Goal: Task Accomplishment & Management: Complete application form

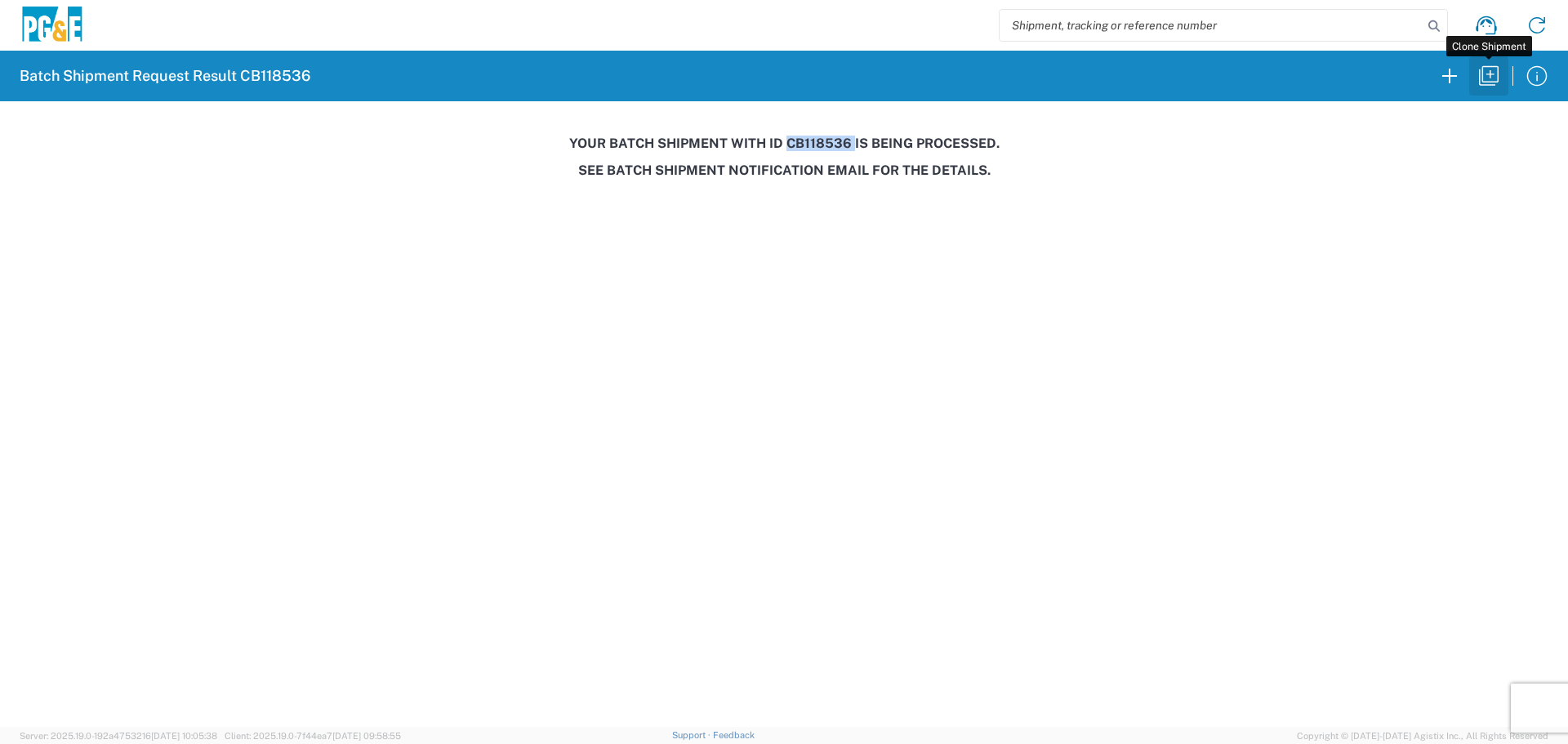
click at [1486, 80] on icon "button" at bounding box center [1488, 76] width 26 height 26
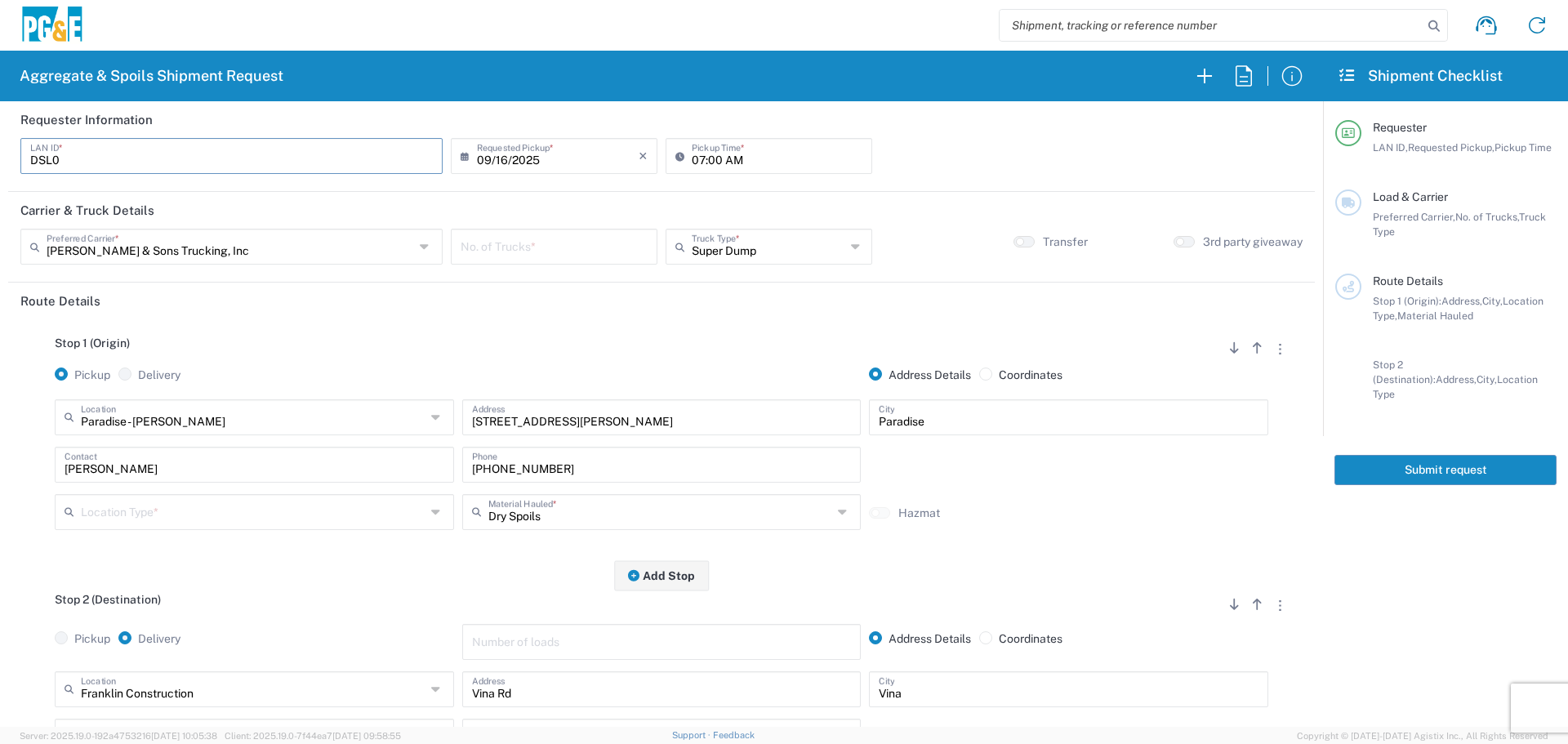
click at [284, 161] on input "DSL0" at bounding box center [231, 154] width 402 height 28
drag, startPoint x: 286, startPoint y: 161, endPoint x: 0, endPoint y: 200, distance: 288.6
click at [0, 200] on form "Requester Information DSL0 LAN ID * [DATE] × Requested Pickup * Cancel Apply 07…" at bounding box center [661, 414] width 1323 height 626
type input "BJSX"
click at [326, 246] on input "text" at bounding box center [230, 245] width 367 height 28
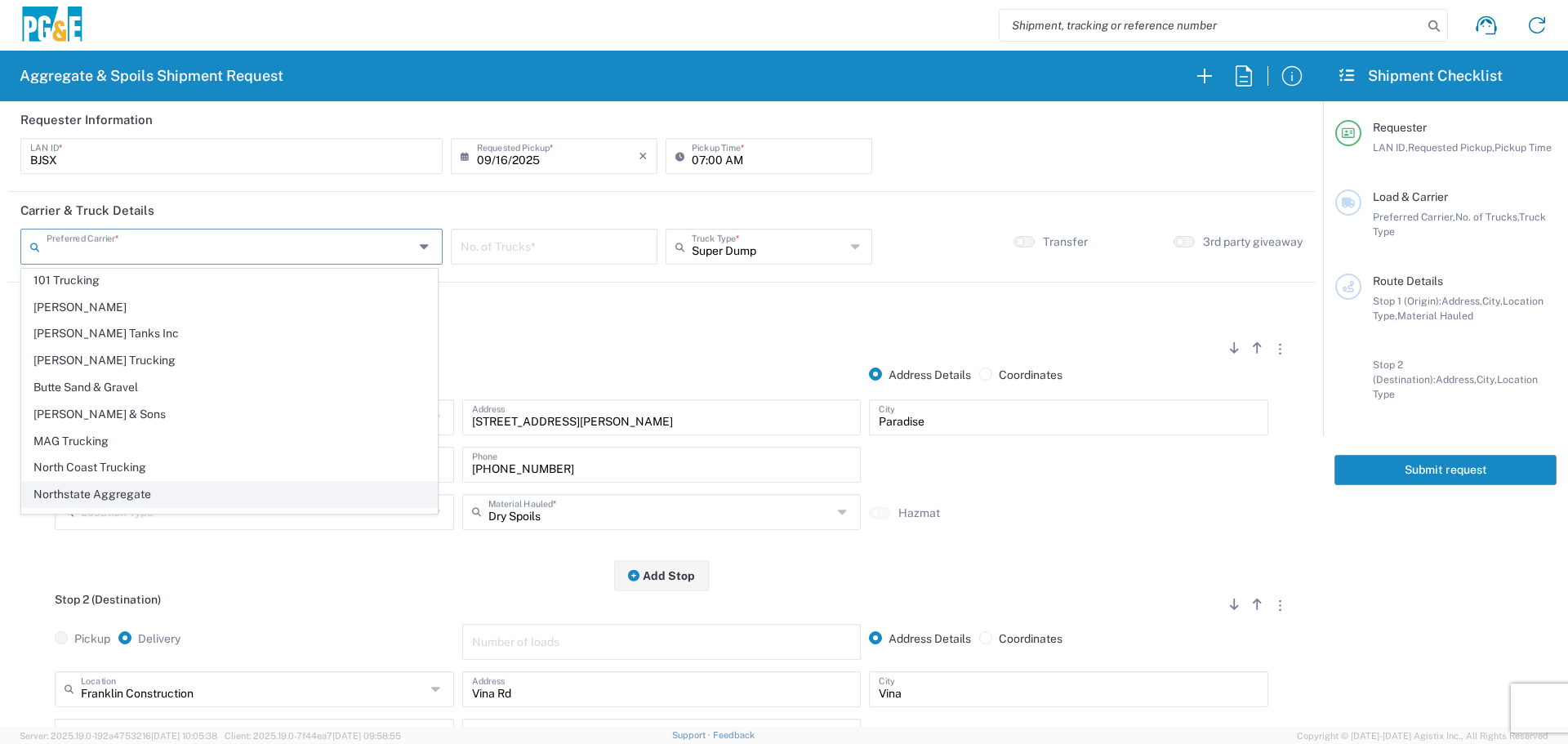
scroll to position [50, 0]
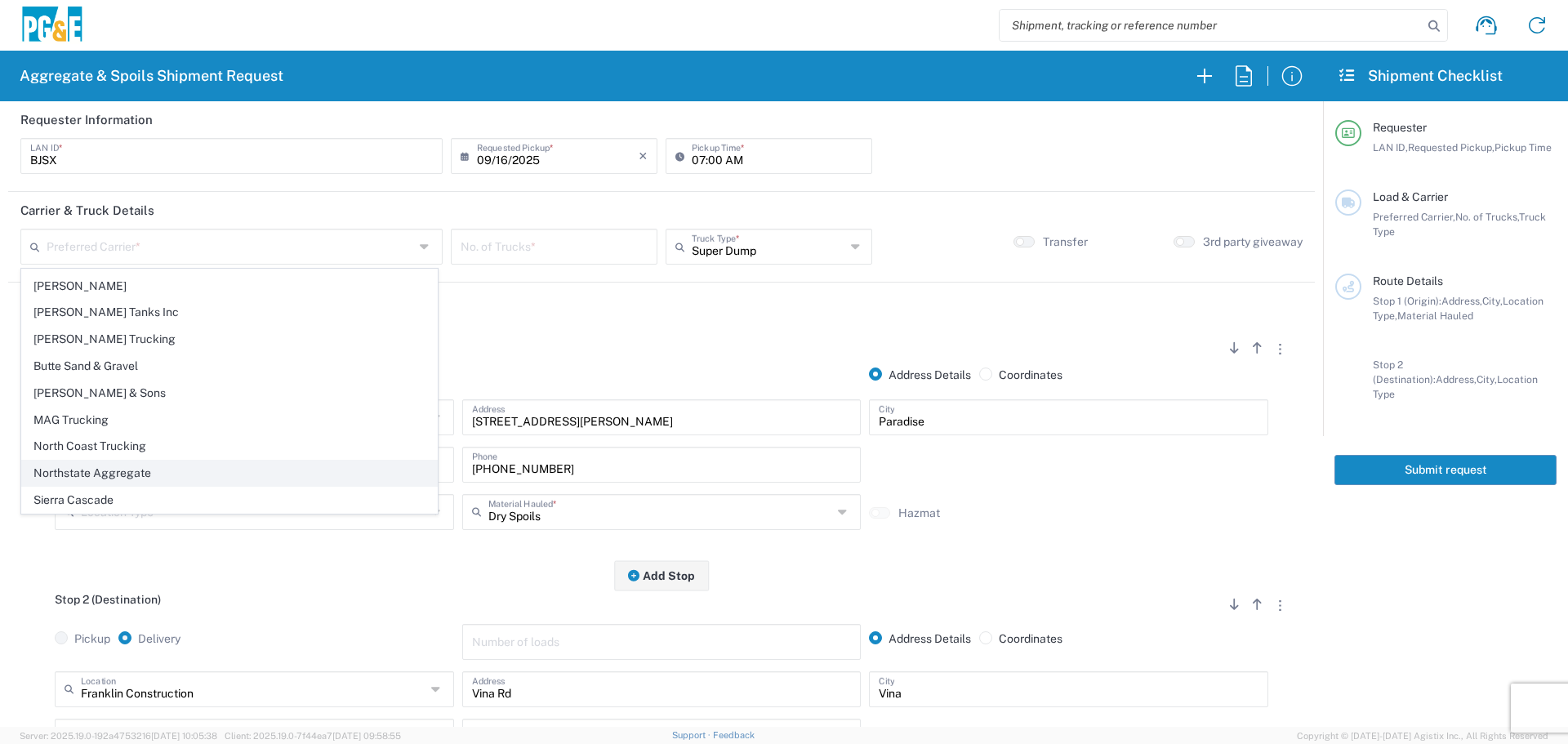
click at [182, 476] on span "Northstate Aggregate" at bounding box center [230, 474] width 415 height 26
type input "Northstate Aggregate"
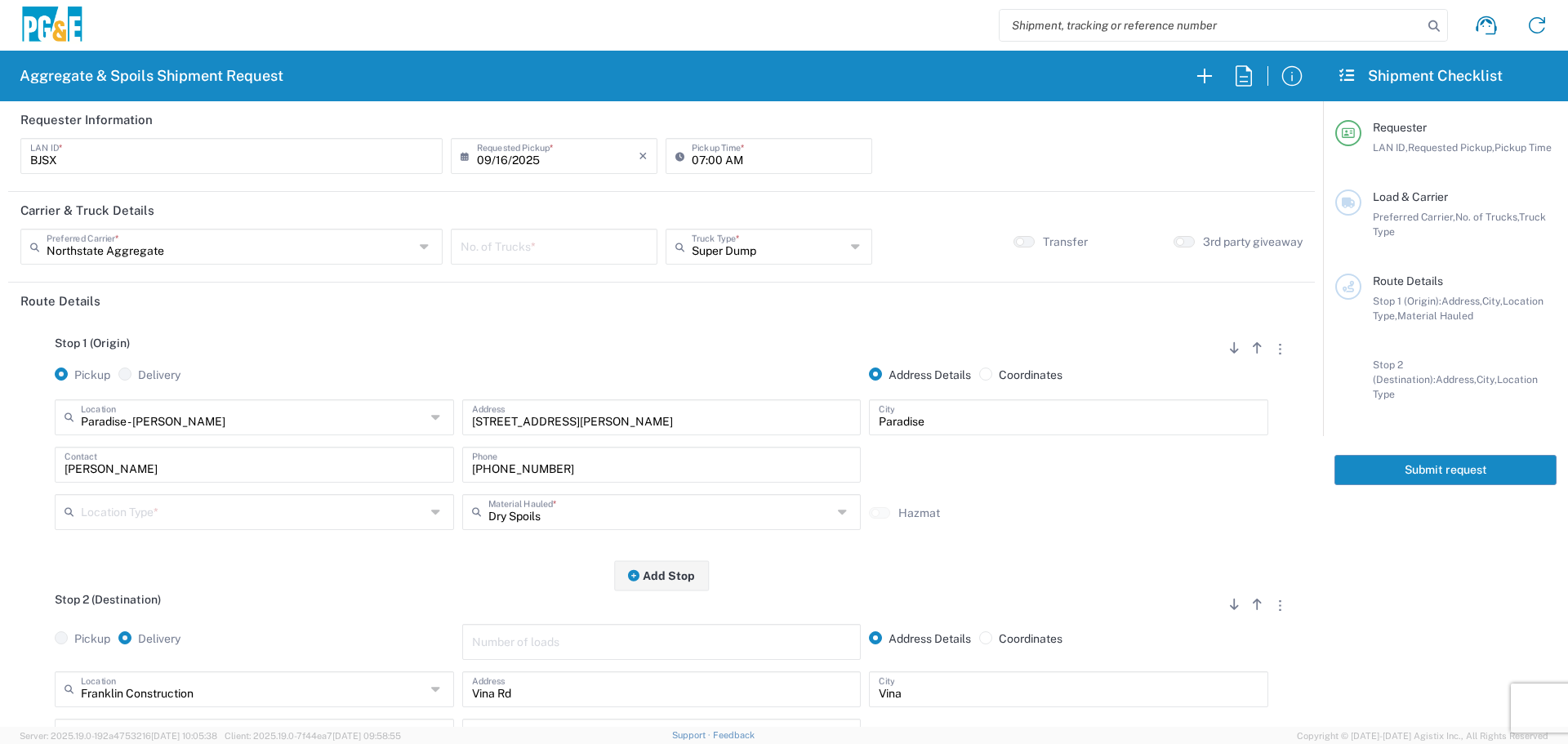
click at [602, 246] on input "number" at bounding box center [554, 245] width 187 height 28
type input "1"
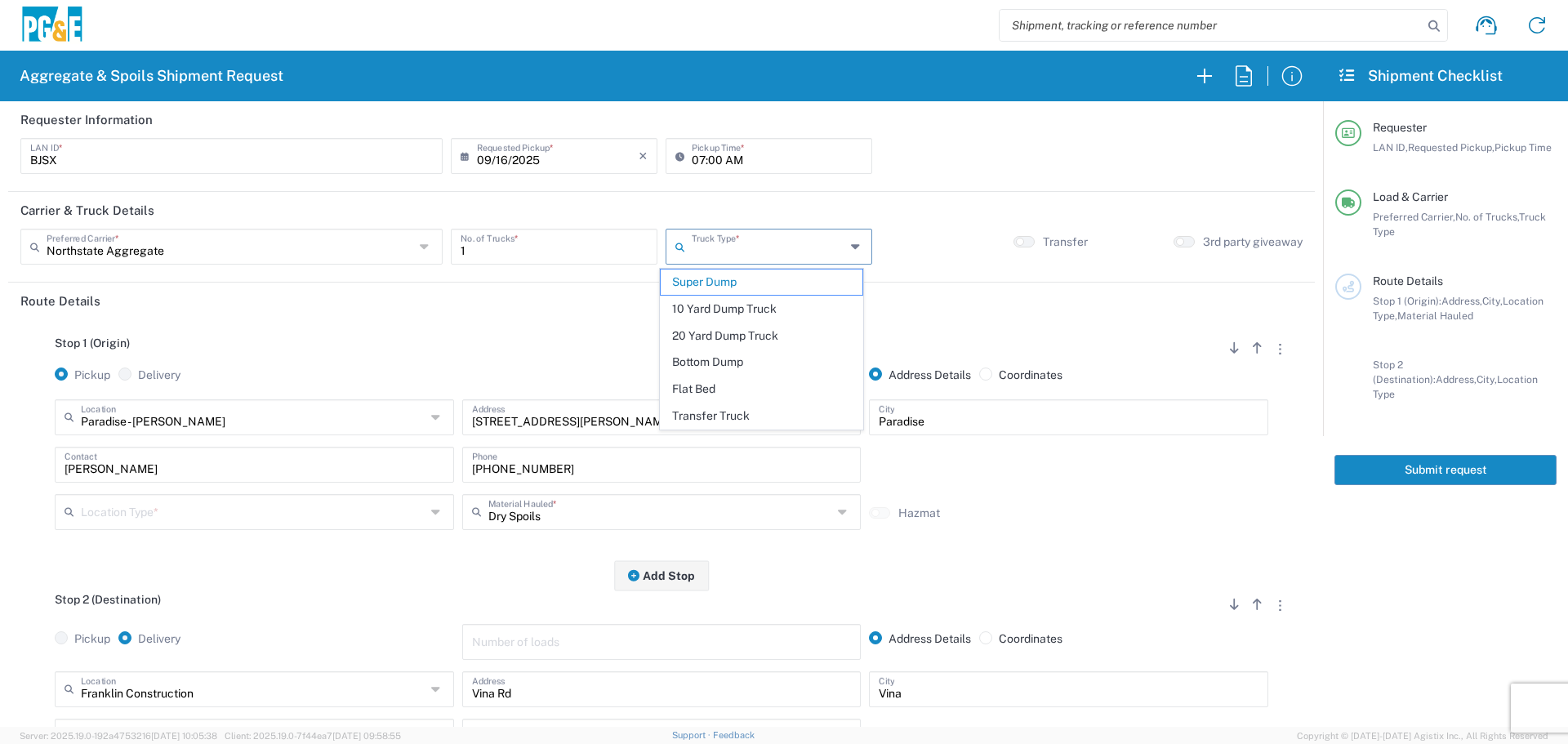
click at [715, 233] on input "text" at bounding box center [768, 245] width 154 height 28
click at [759, 416] on span "Transfer Truck" at bounding box center [761, 416] width 202 height 26
type input "Transfer Truck"
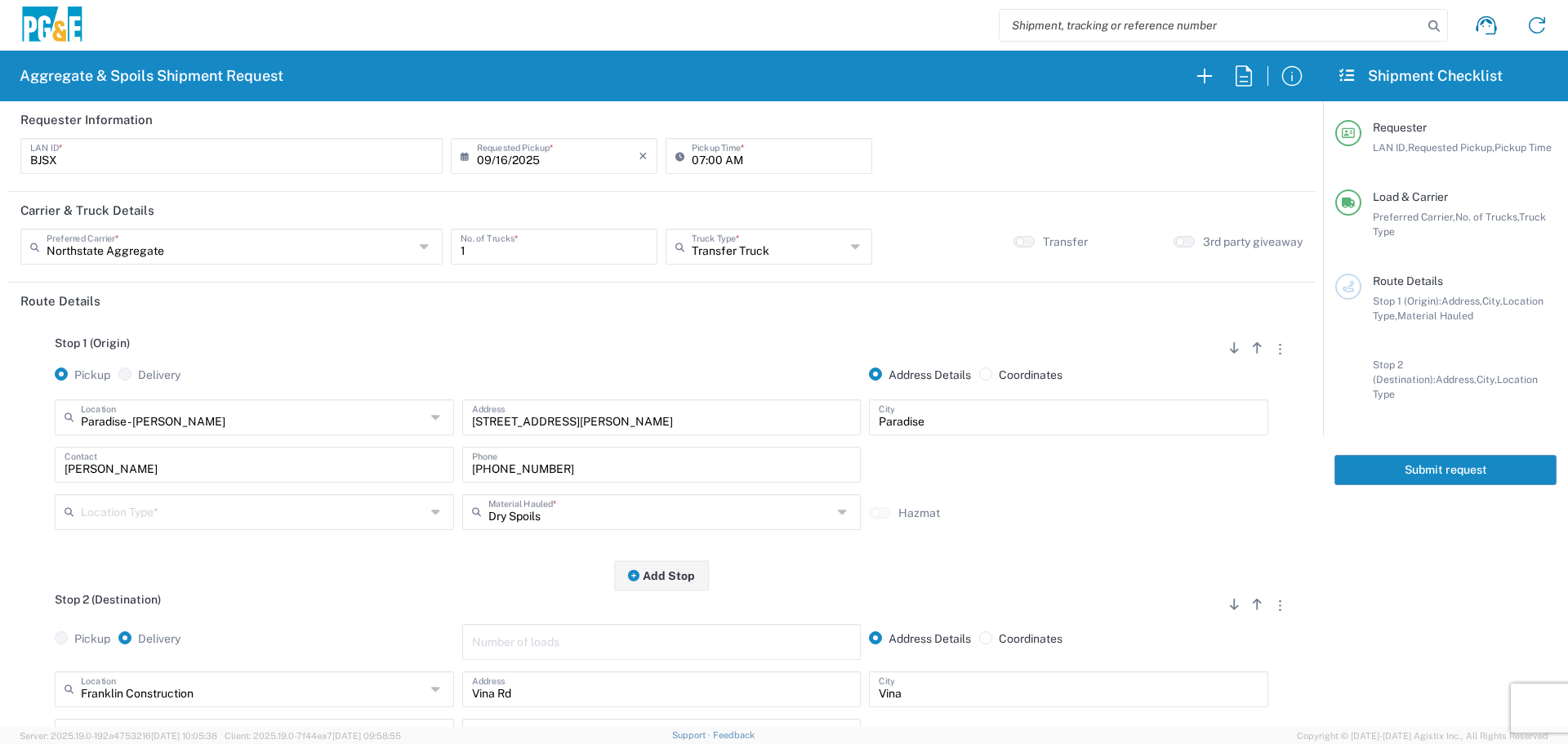
click at [301, 400] on div "Paradise - [PERSON_NAME] Location" at bounding box center [254, 417] width 399 height 36
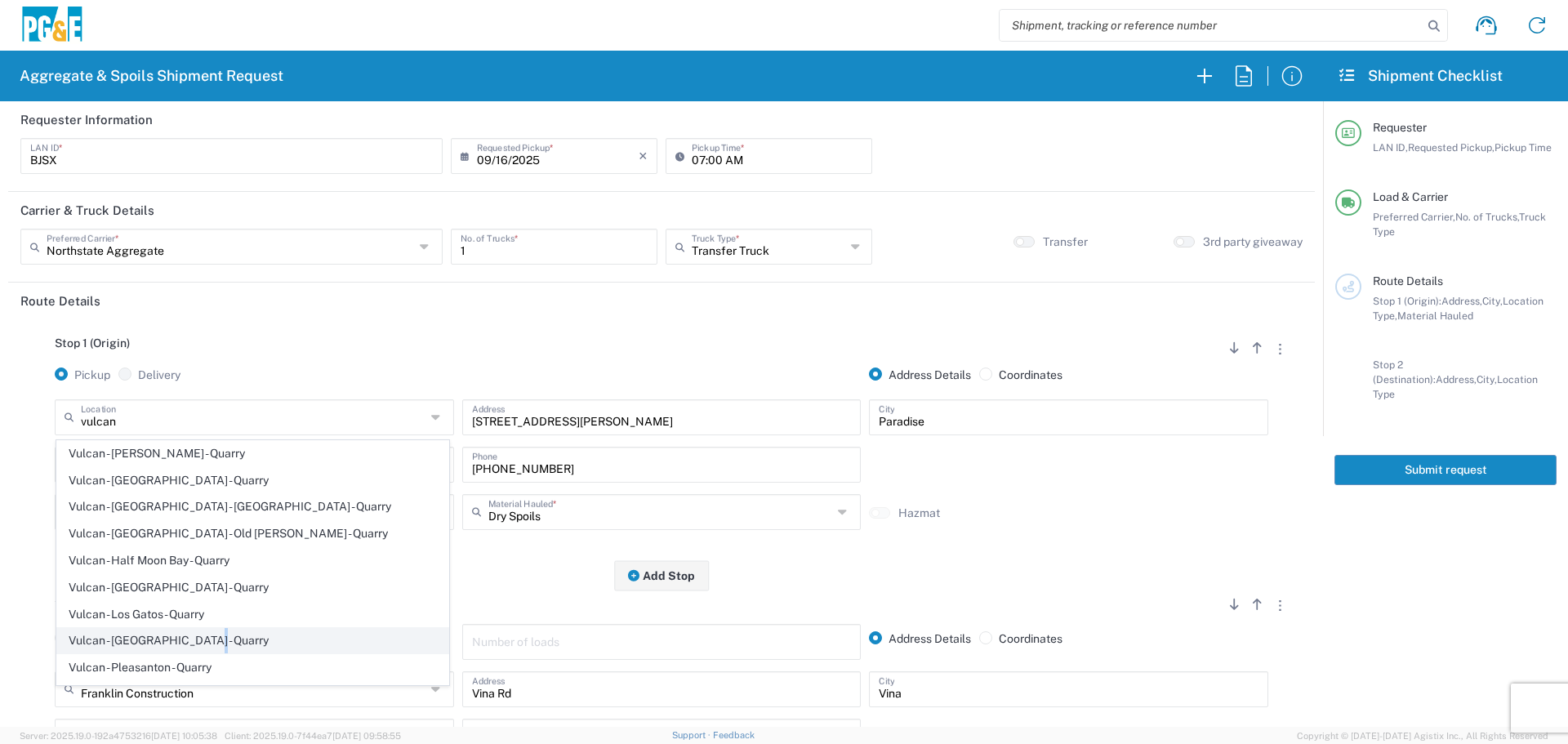
click at [193, 645] on span "Vulcan - [GEOGRAPHIC_DATA] - Quarry" at bounding box center [253, 641] width 391 height 26
type input "Vulcan - [GEOGRAPHIC_DATA] - Quarry"
type input "[STREET_ADDRESS]"
type input "[GEOGRAPHIC_DATA]"
type input "Quarry"
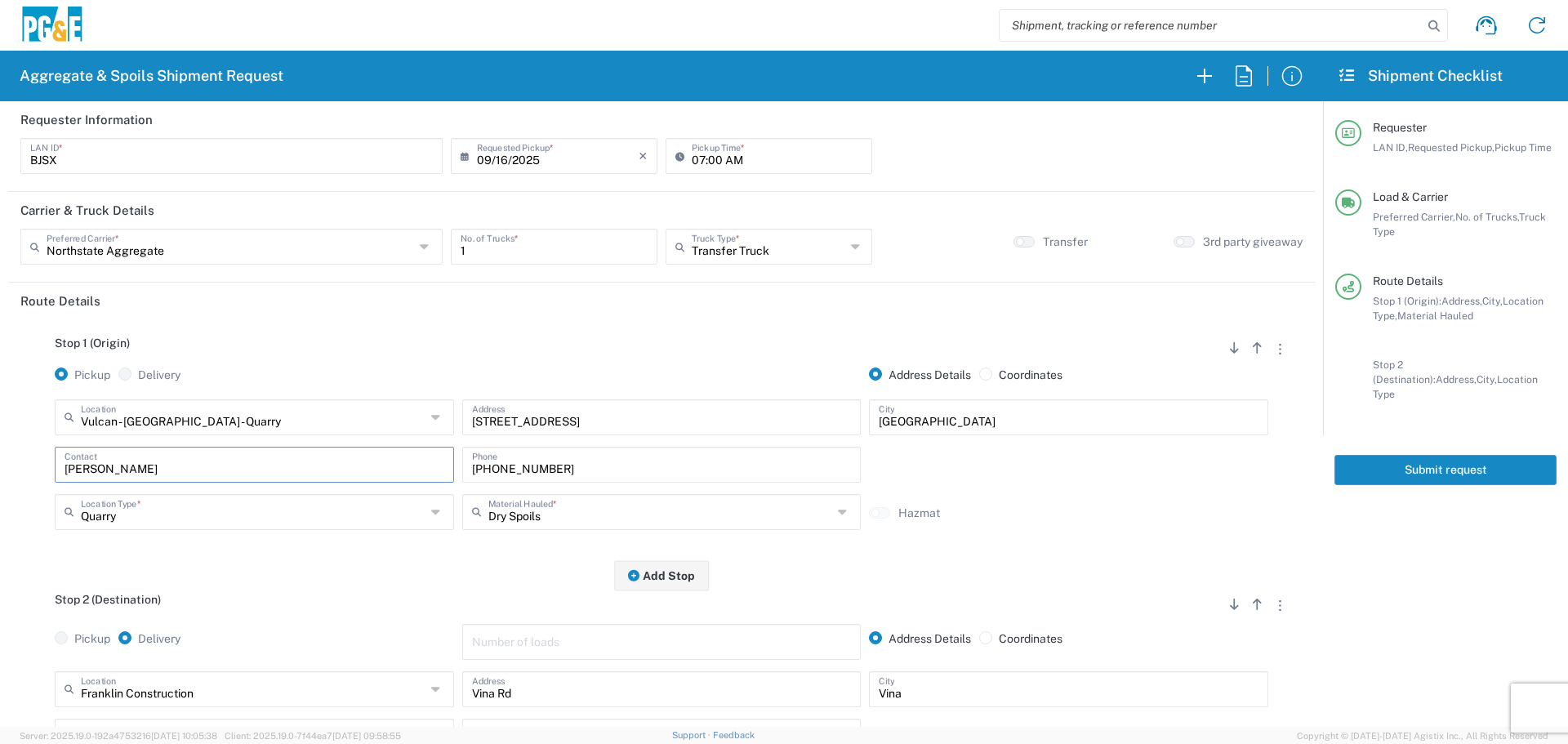
drag, startPoint x: 408, startPoint y: 466, endPoint x: 0, endPoint y: 509, distance: 410.3
click at [0, 509] on form "Requester Information BJSX LAN ID * [DATE] × Requested Pickup * Cancel Apply 07…" at bounding box center [661, 414] width 1323 height 626
click at [512, 509] on input "text" at bounding box center [660, 511] width 345 height 28
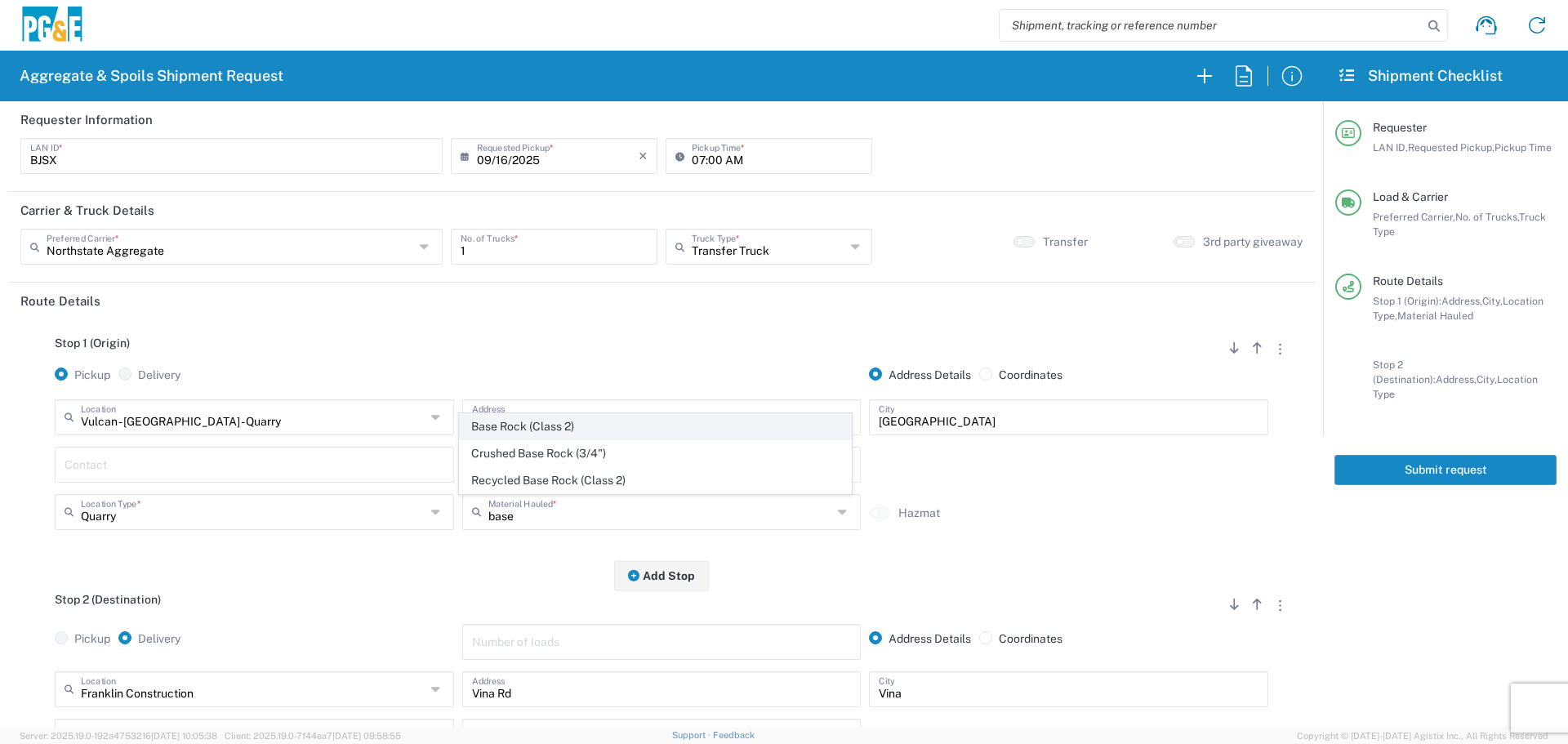
click at [501, 432] on span "Base Rock (Class 2)" at bounding box center [655, 427] width 391 height 26
type input "Base Rock (Class 2)"
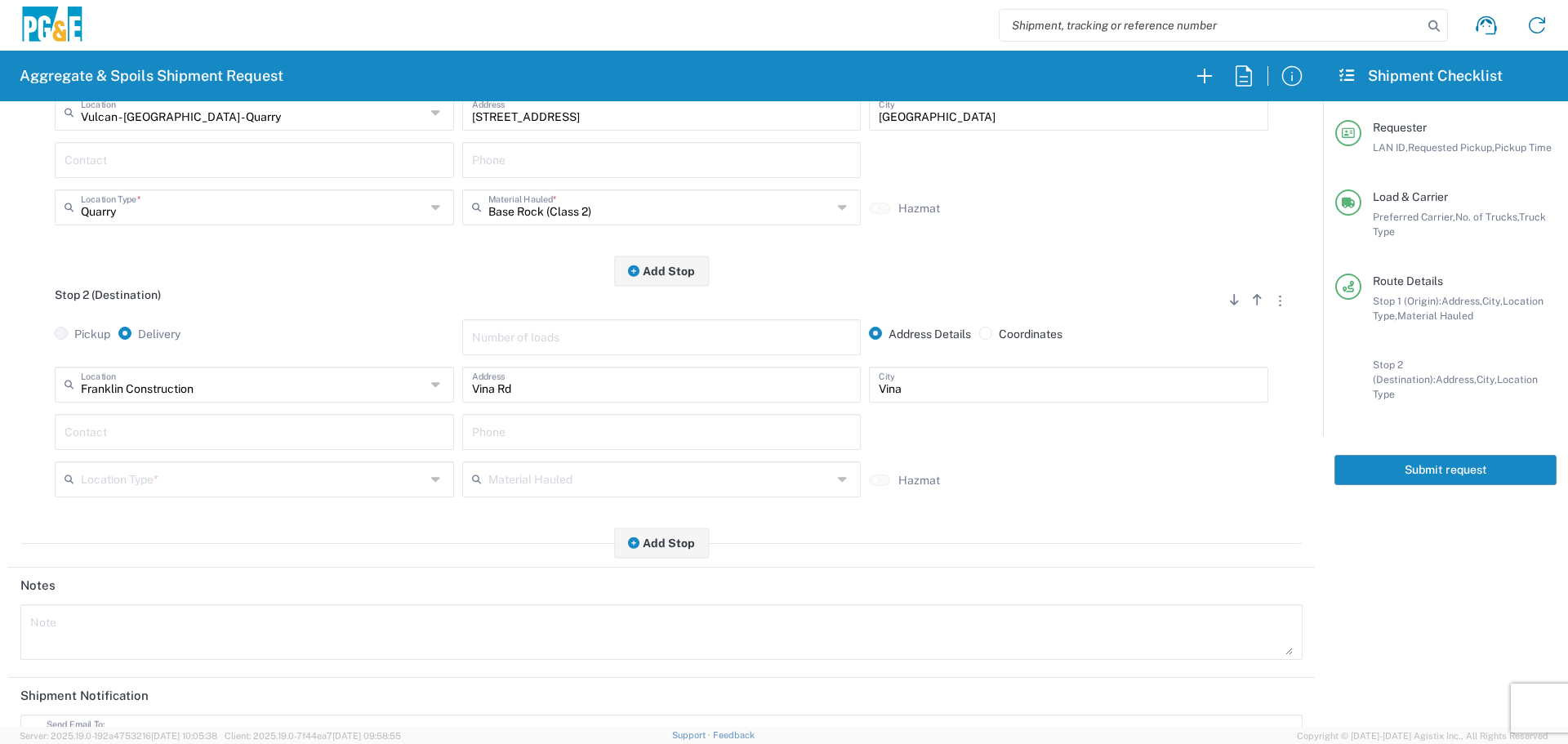
scroll to position [327, 0]
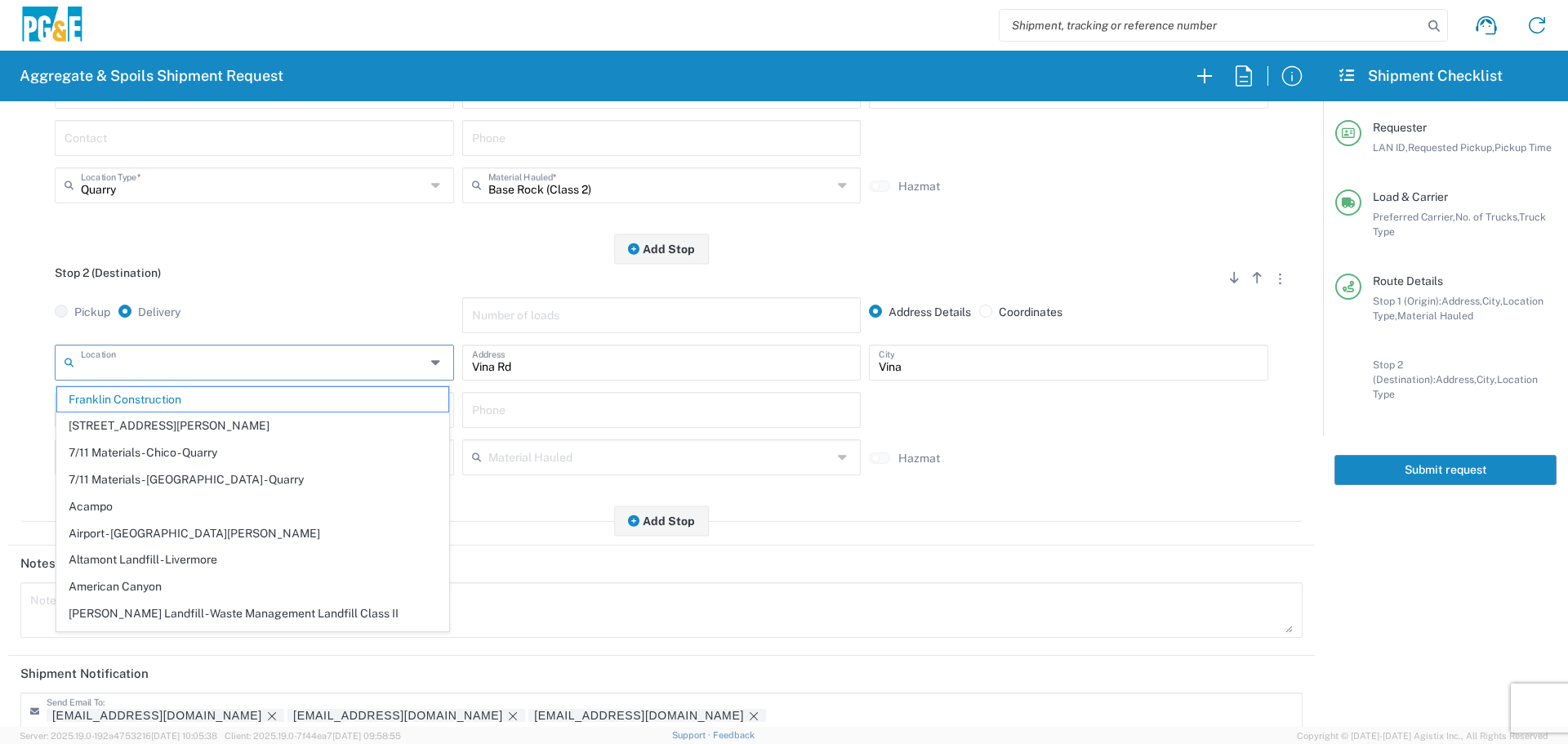
click at [371, 366] on input "text" at bounding box center [253, 361] width 345 height 28
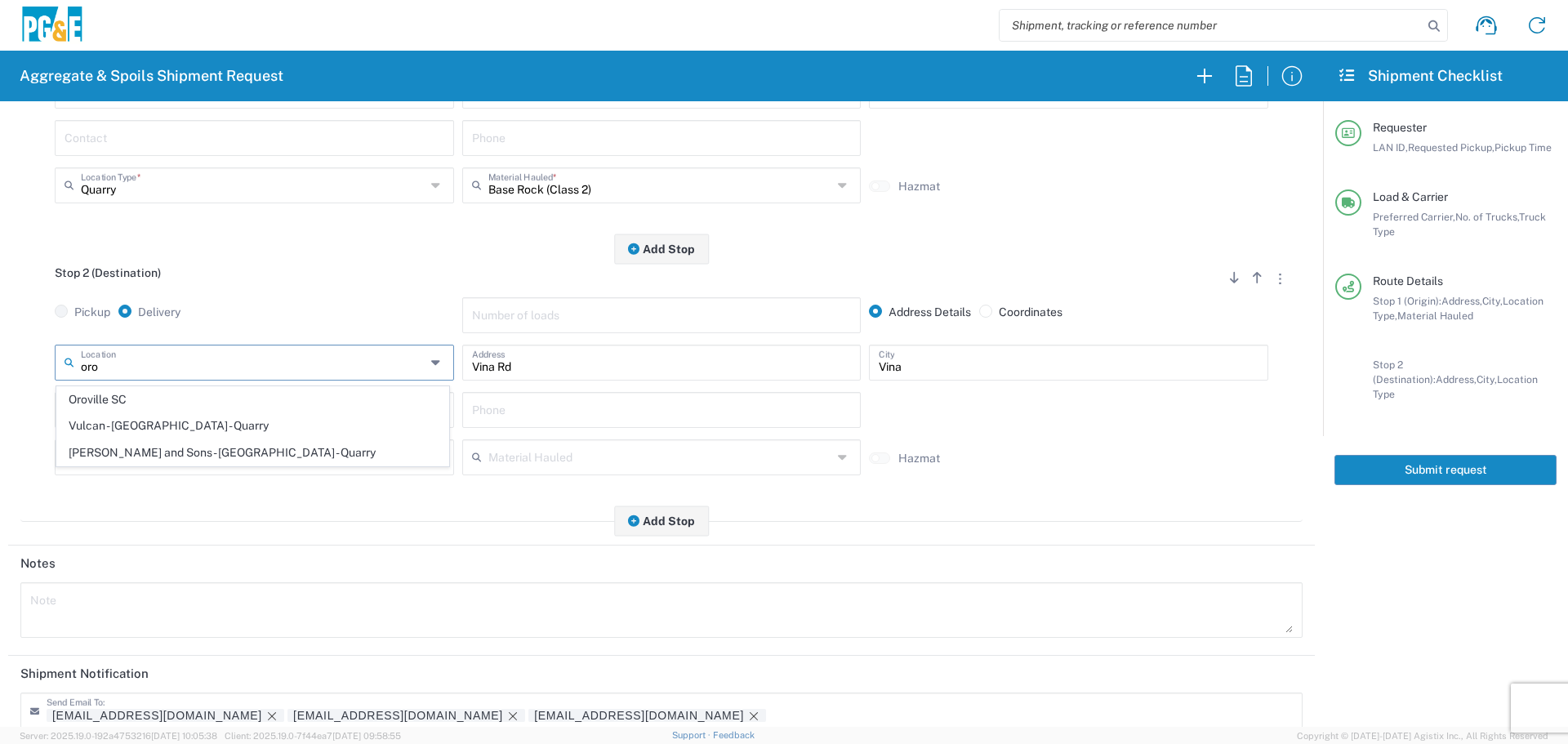
click at [334, 389] on span "Oroville SC" at bounding box center [253, 400] width 391 height 26
type input "Oroville SC"
type input "[STREET_ADDRESS][PERSON_NAME]"
type input "[GEOGRAPHIC_DATA]"
type input "Business No Loading Dock"
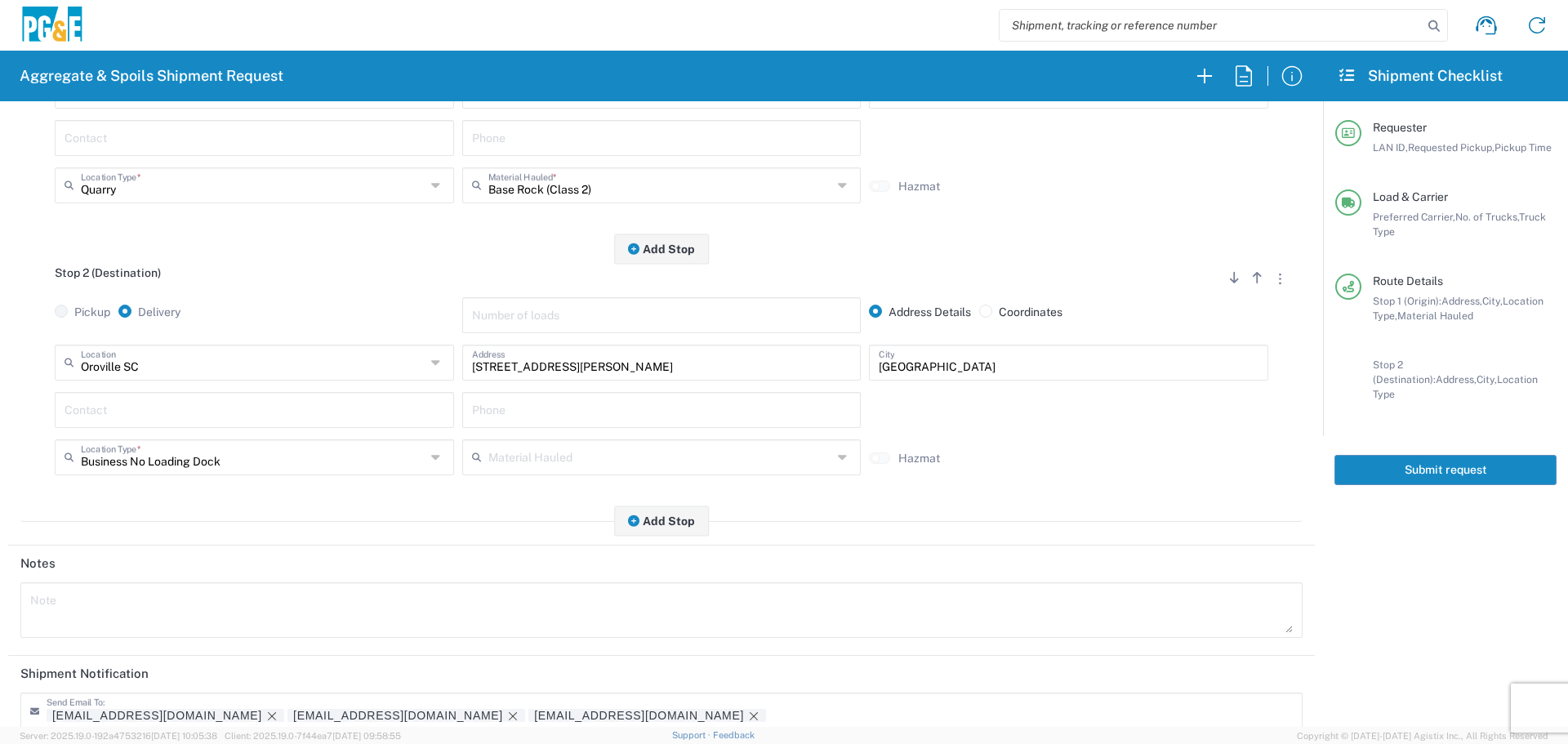
click at [341, 420] on input "text" at bounding box center [254, 408] width 380 height 28
type input "b"
type input "[PERSON_NAME]"
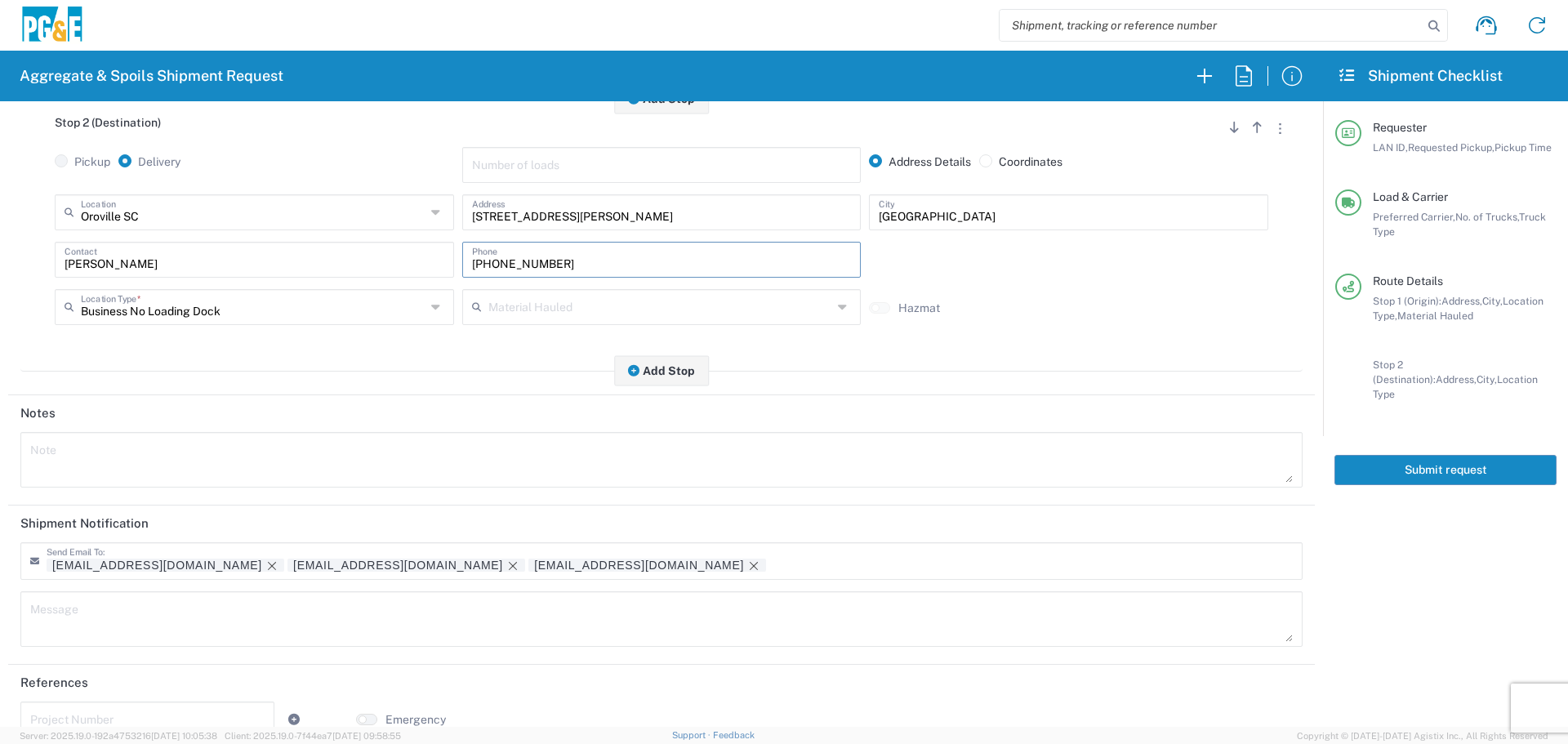
scroll to position [507, 0]
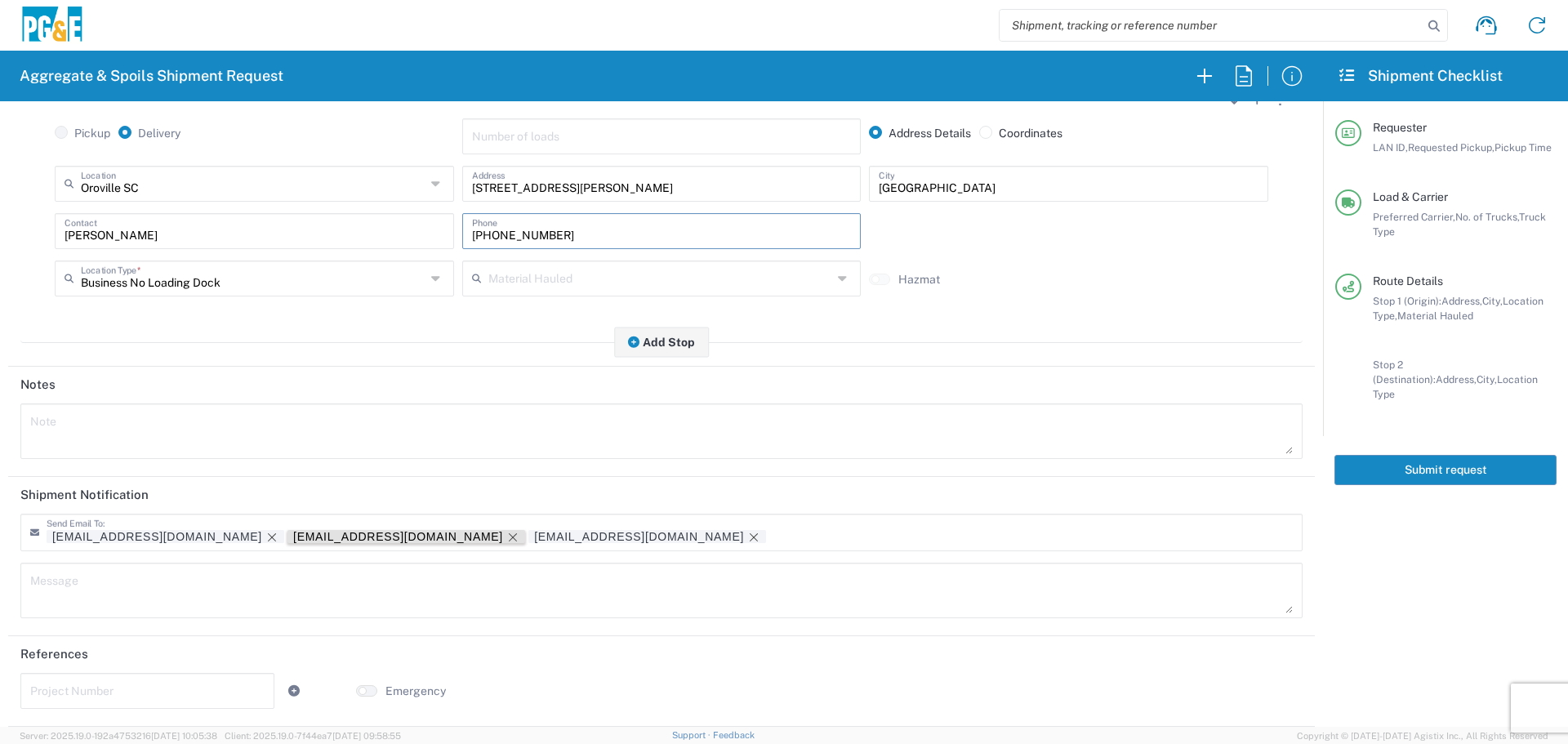
type input "[PHONE_NUMBER]"
click at [287, 535] on tag-ripple at bounding box center [406, 536] width 238 height 13
click at [506, 532] on icon "Remove tag" at bounding box center [512, 537] width 13 height 13
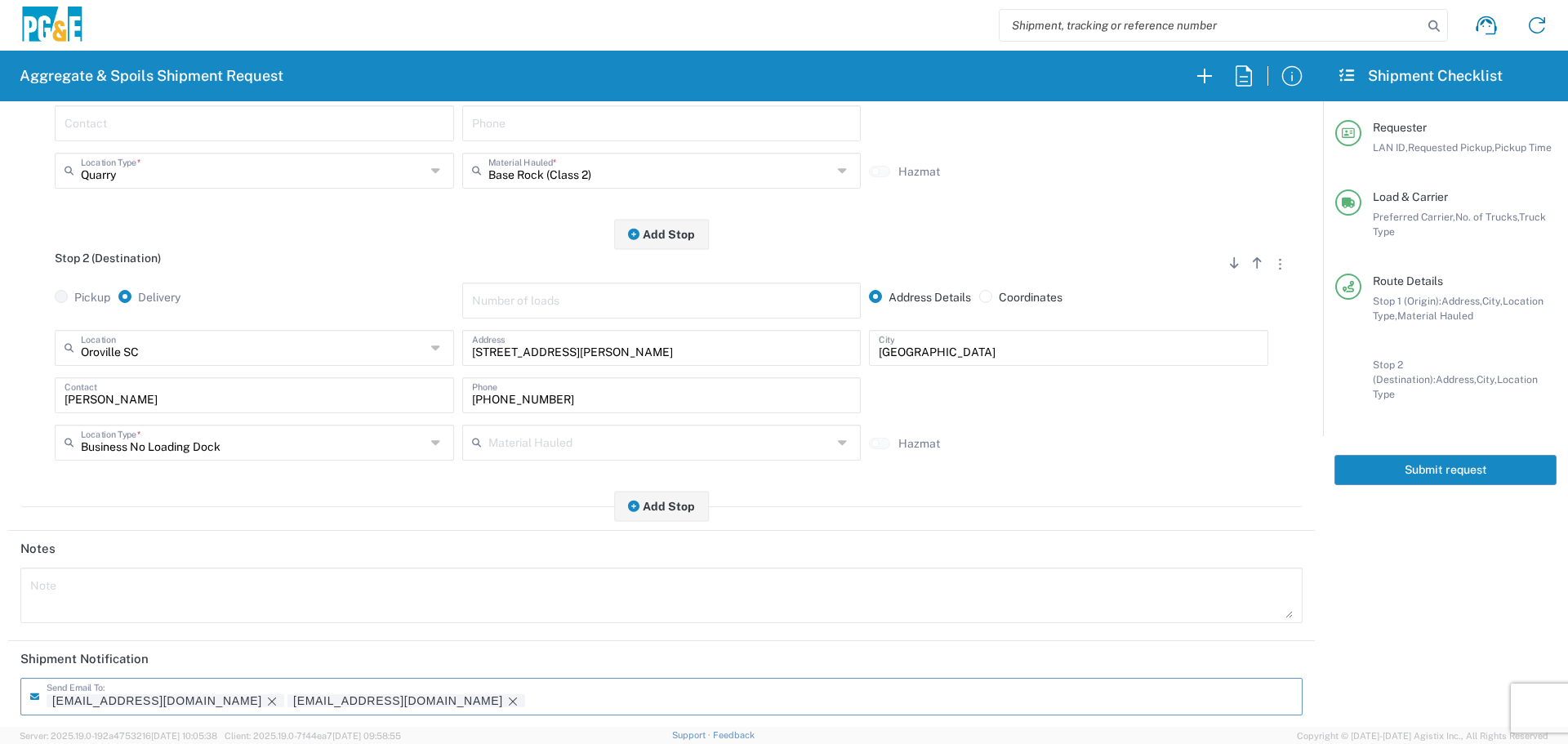
scroll to position [0, 0]
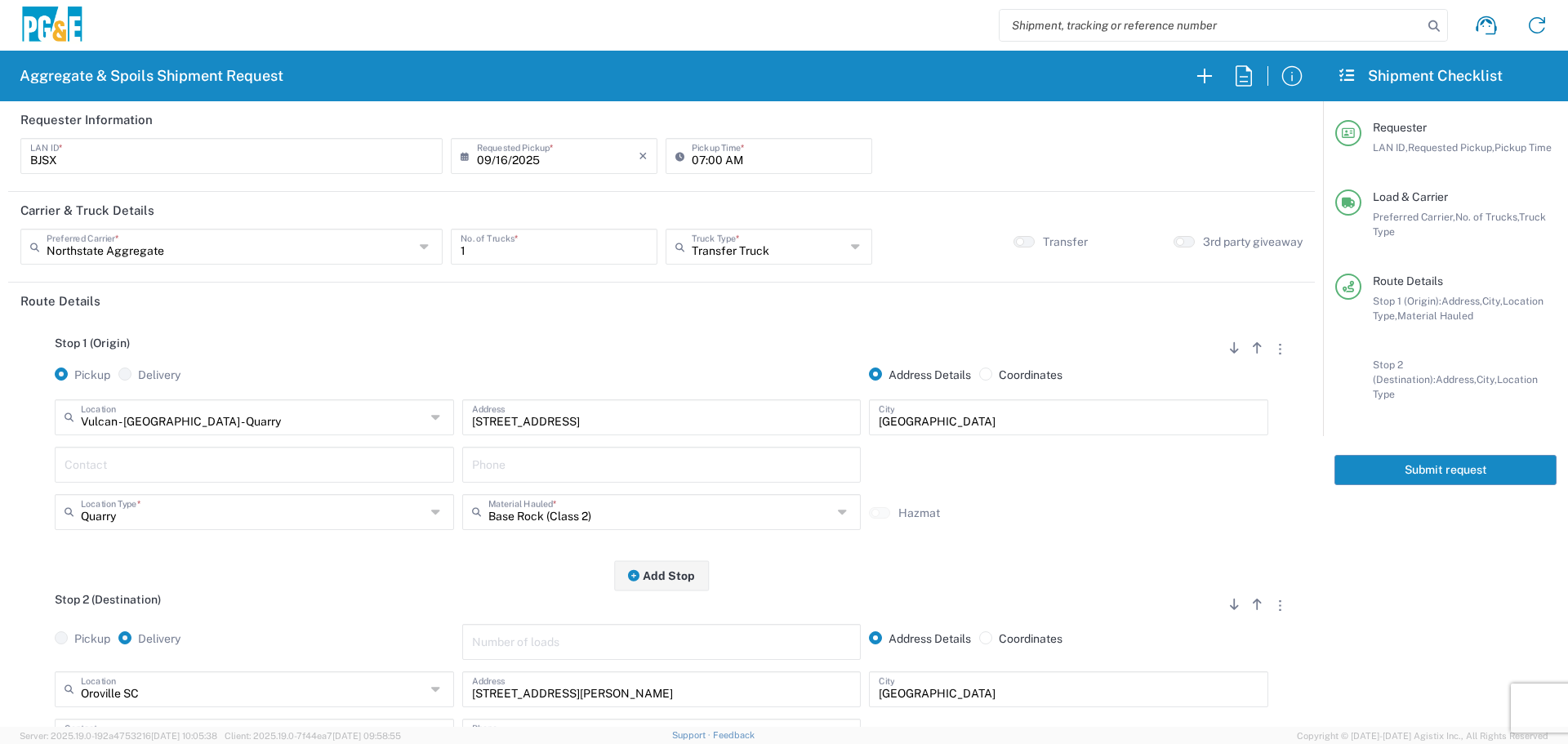
click at [1450, 456] on button "Submit request" at bounding box center [1444, 469] width 222 height 30
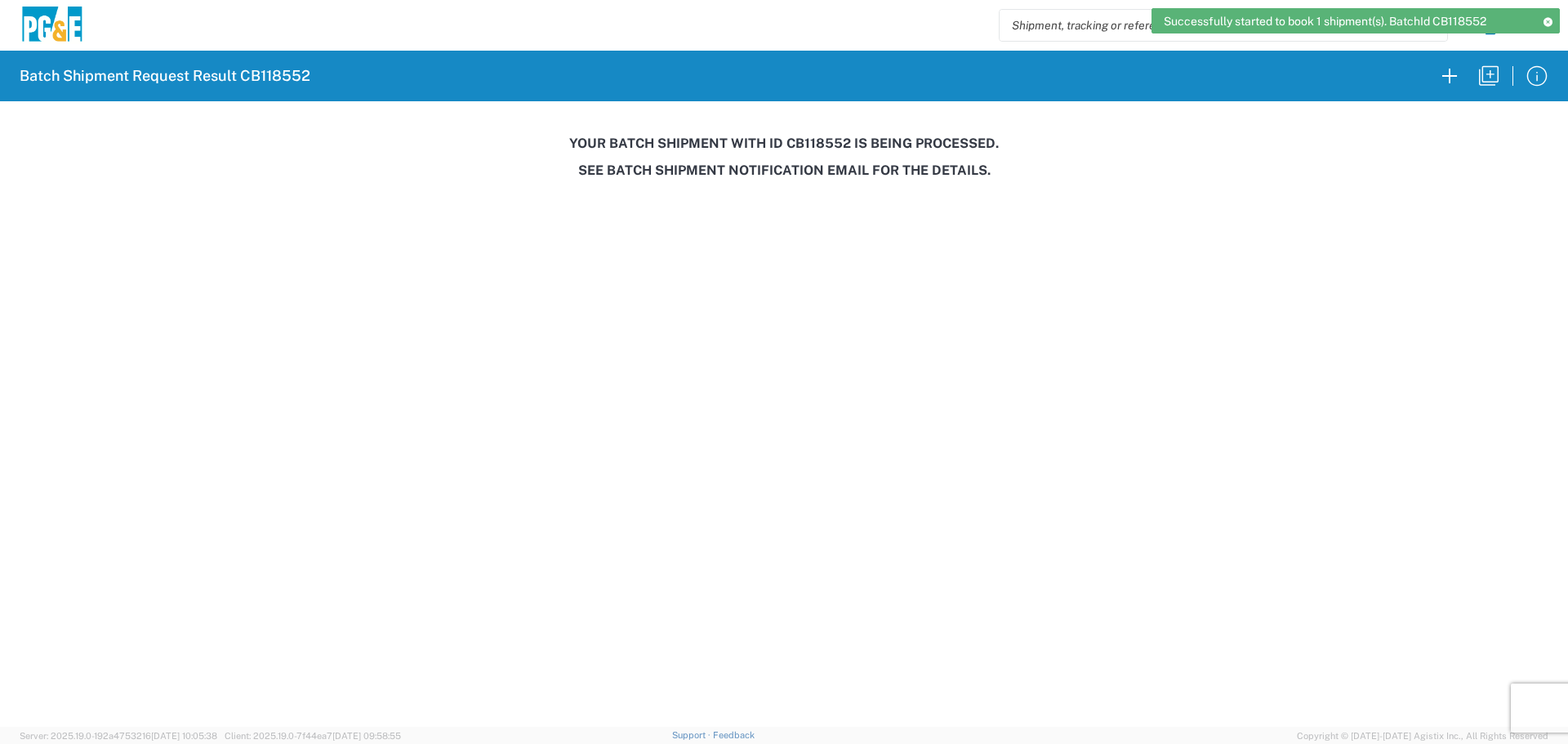
click at [809, 144] on h3 "Your batch shipment with id CB118552 is being processed." at bounding box center [783, 143] width 1545 height 15
click at [808, 144] on h3 "Your batch shipment with id CB118552 is being processed." at bounding box center [783, 143] width 1545 height 15
copy h3 "CB118552"
